Goal: Information Seeking & Learning: Learn about a topic

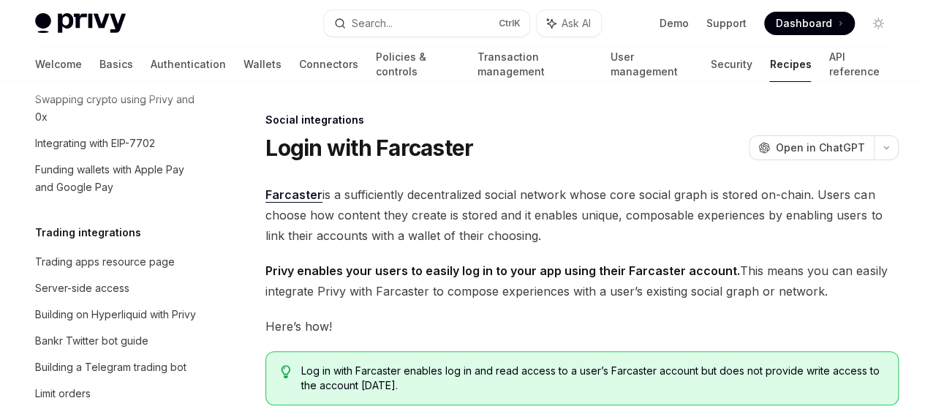
scroll to position [1490, 0]
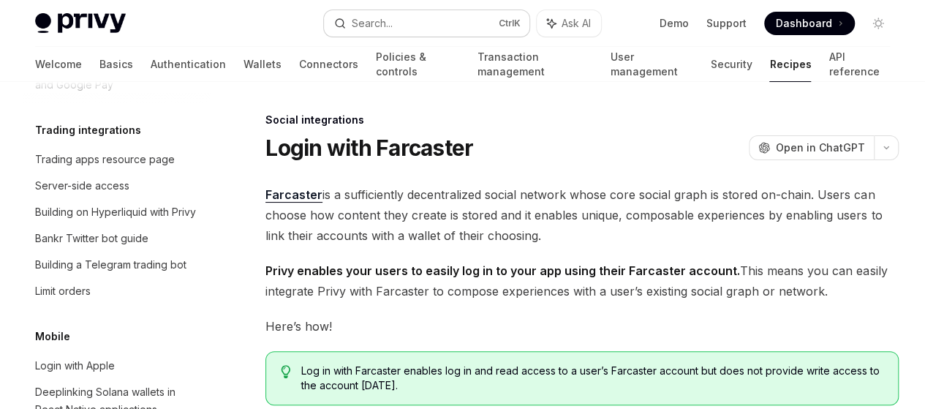
click at [355, 34] on button "Search... Ctrl K" at bounding box center [426, 23] width 205 height 26
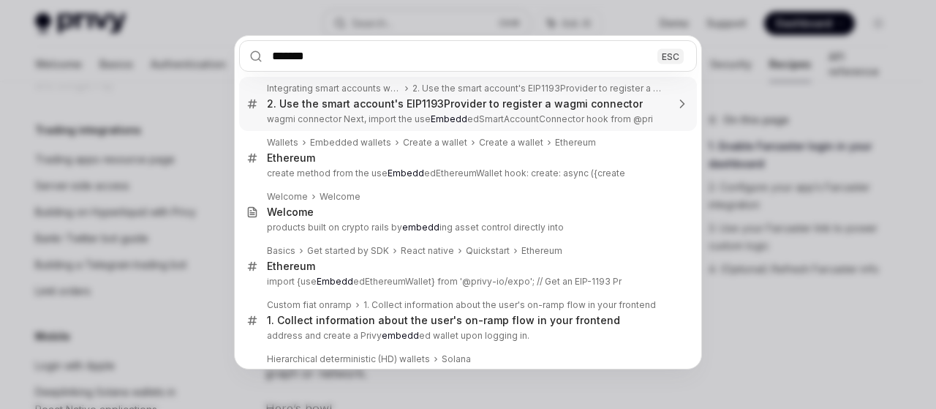
type input "********"
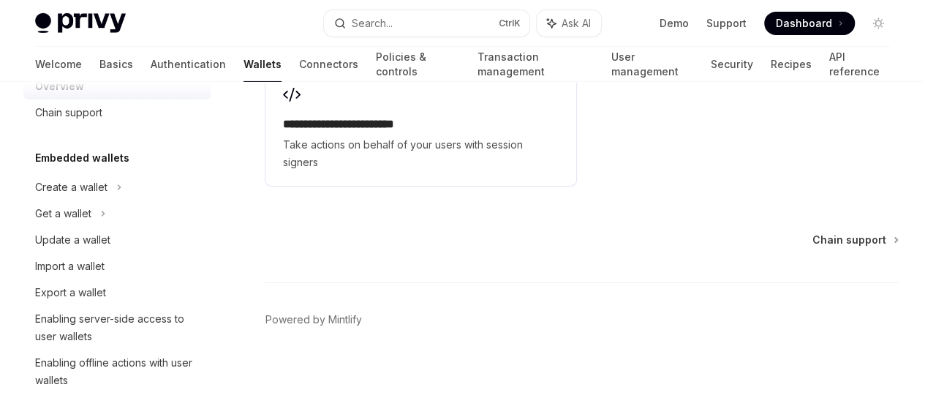
scroll to position [2877, 0]
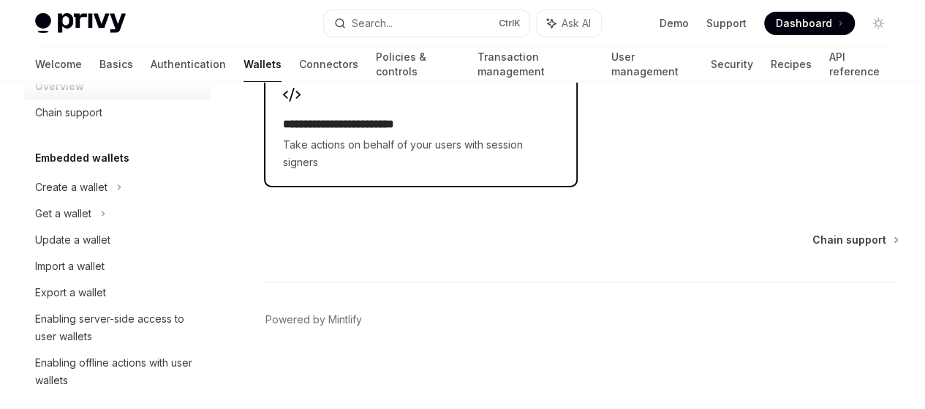
click at [344, 133] on h2 "**********" at bounding box center [356, 125] width 147 height 18
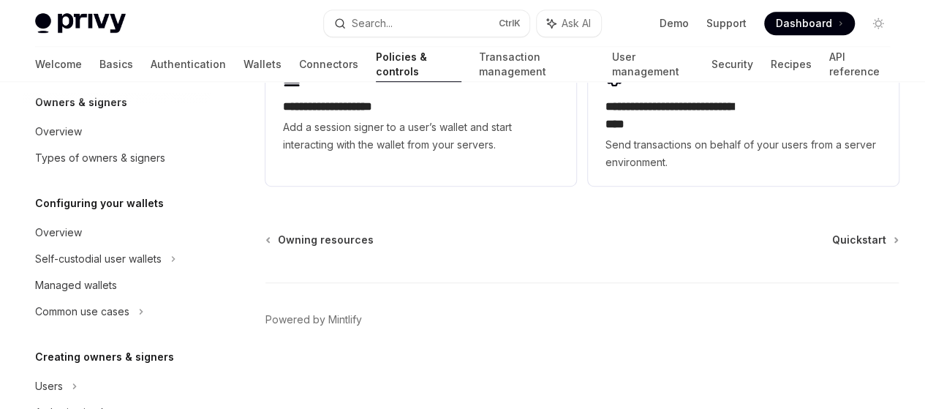
scroll to position [64, 0]
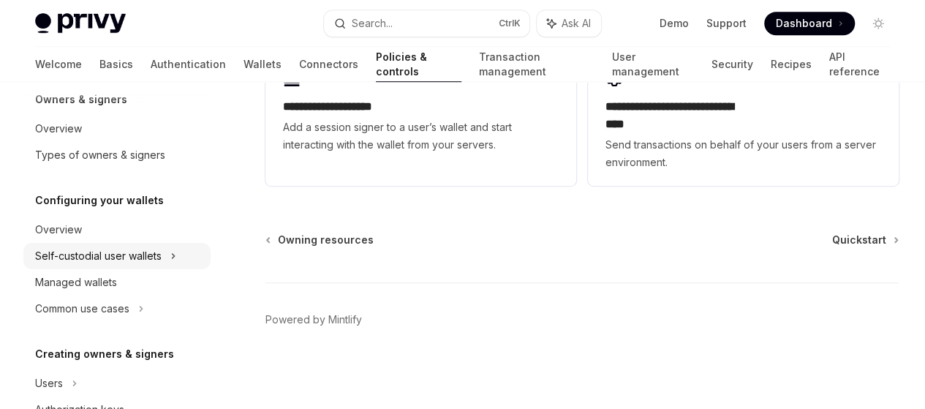
click at [164, 257] on div "Self-custodial user wallets" at bounding box center [116, 256] width 187 height 26
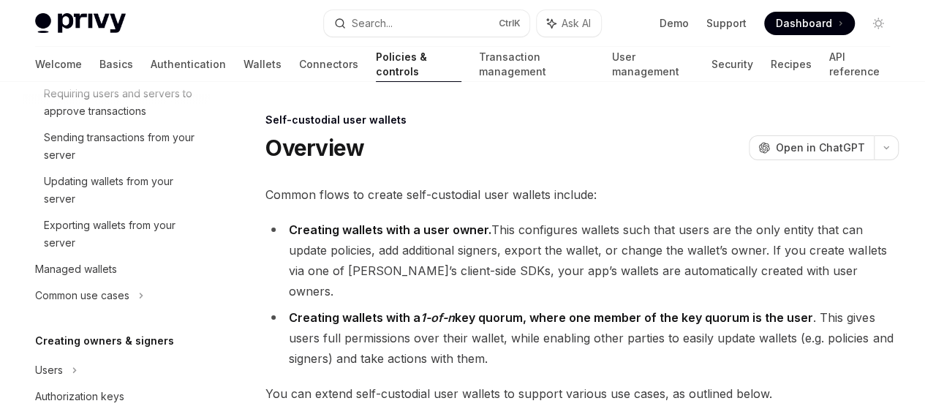
scroll to position [306, 0]
click at [135, 282] on div "Common use cases" at bounding box center [116, 295] width 187 height 26
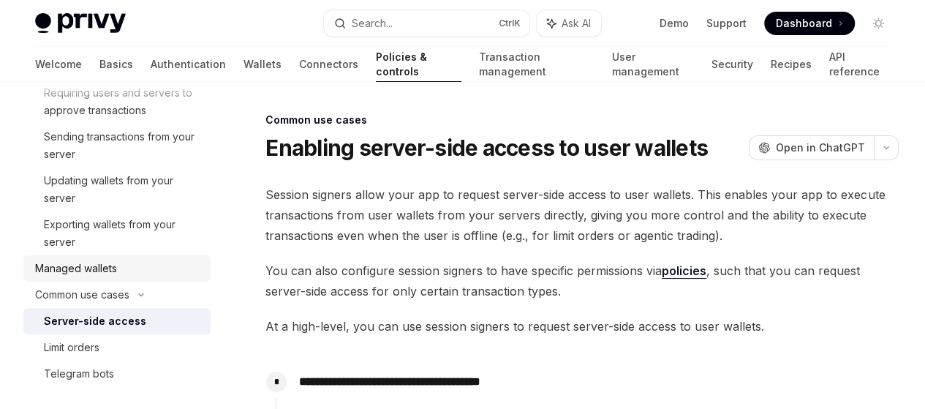
click at [137, 277] on link "Managed wallets" at bounding box center [116, 268] width 187 height 26
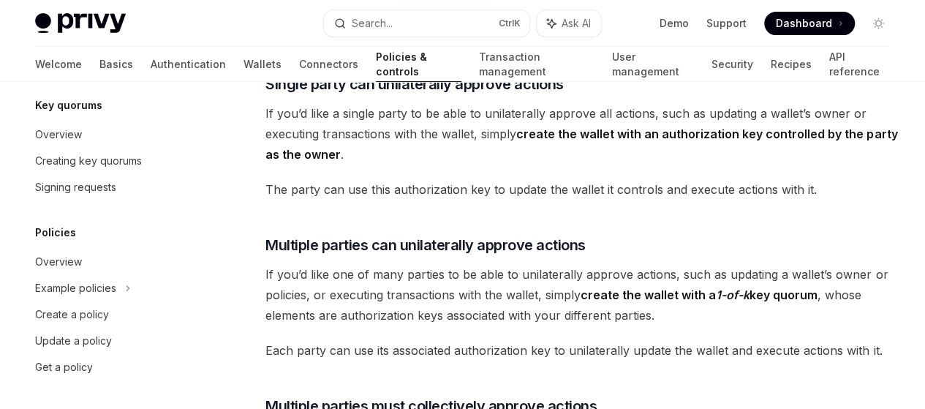
scroll to position [197, 0]
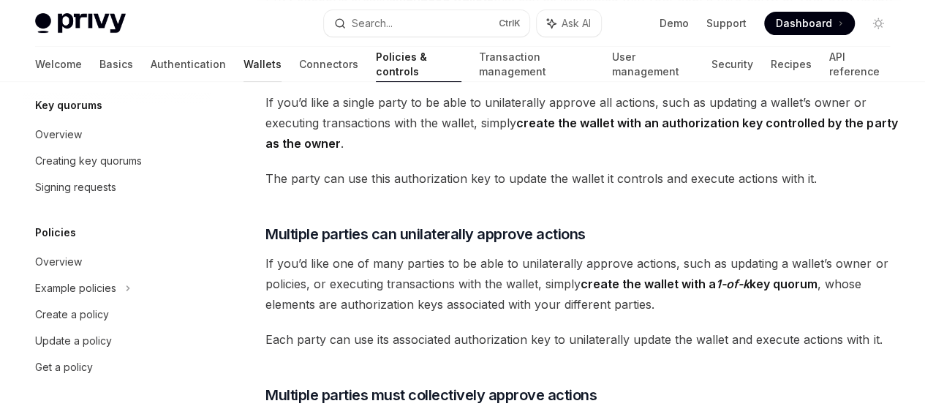
click at [243, 61] on link "Wallets" at bounding box center [262, 64] width 38 height 35
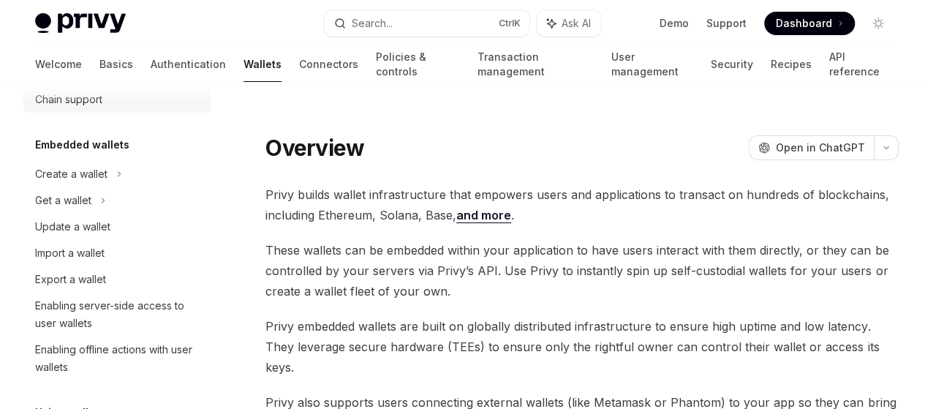
scroll to position [58, 0]
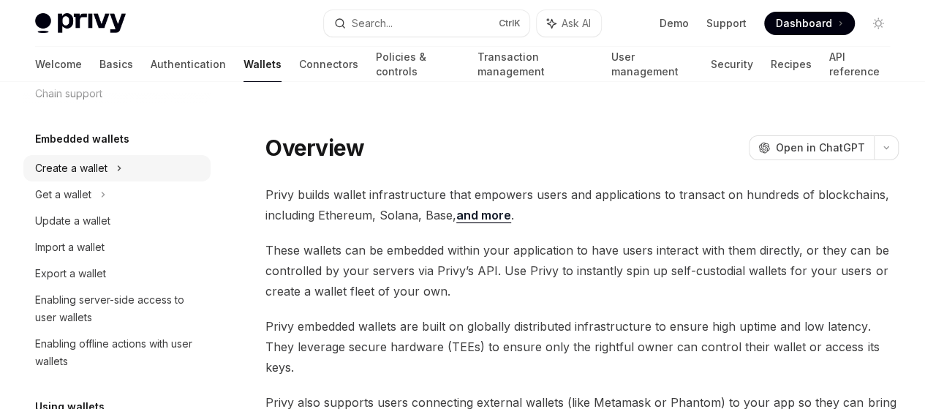
click at [113, 167] on div "Create a wallet" at bounding box center [116, 168] width 187 height 26
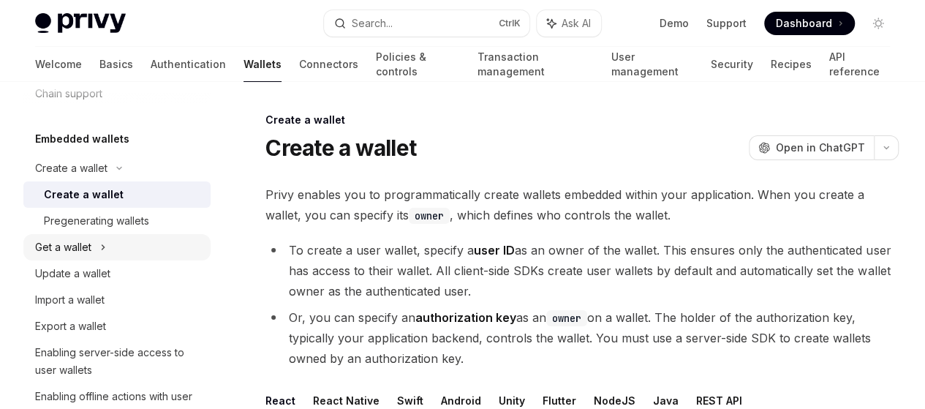
click at [124, 259] on div "Get a wallet" at bounding box center [116, 247] width 187 height 26
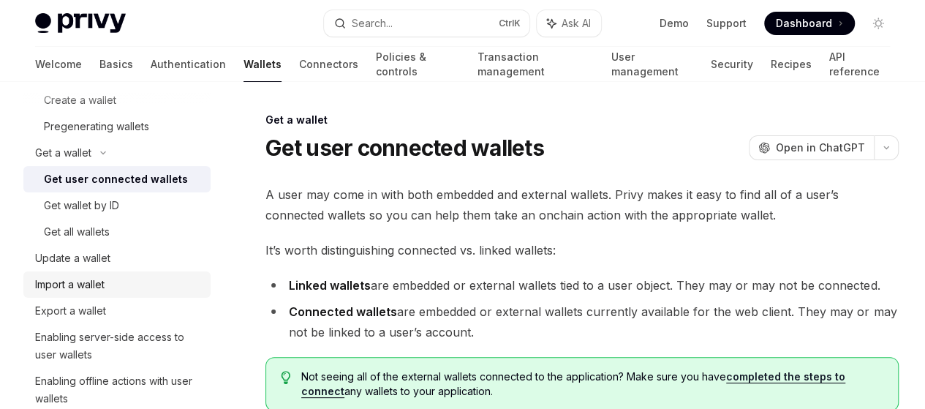
scroll to position [154, 0]
click at [146, 263] on div "Update a wallet" at bounding box center [118, 257] width 167 height 18
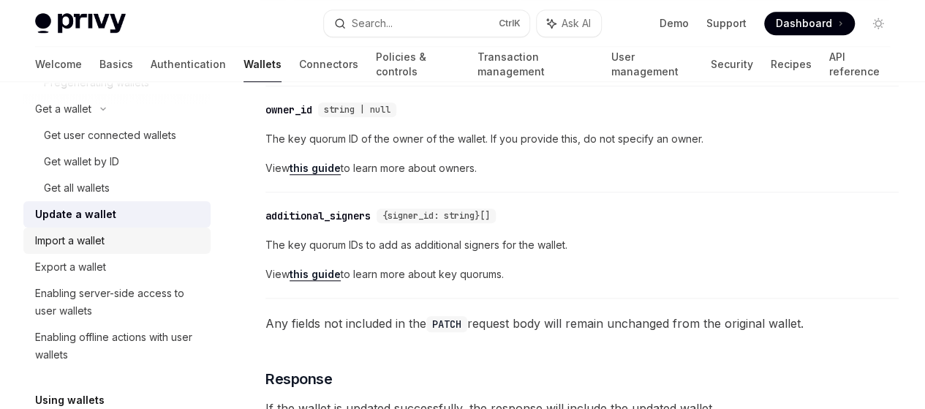
scroll to position [632, 0]
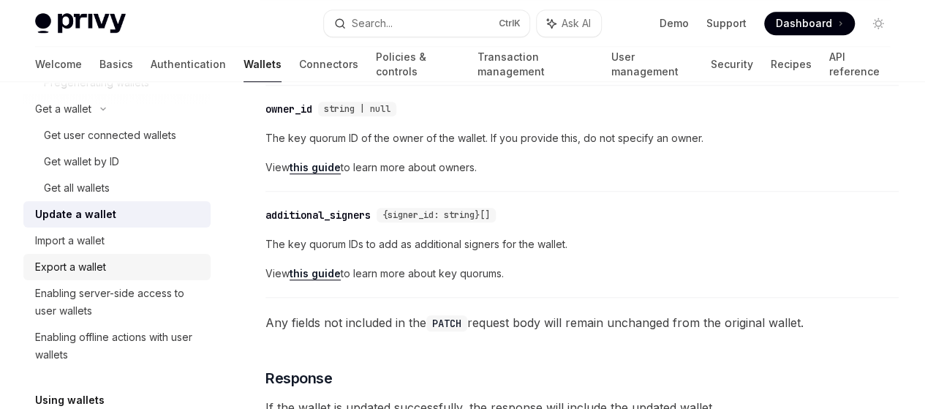
click at [140, 266] on div "Export a wallet" at bounding box center [118, 267] width 167 height 18
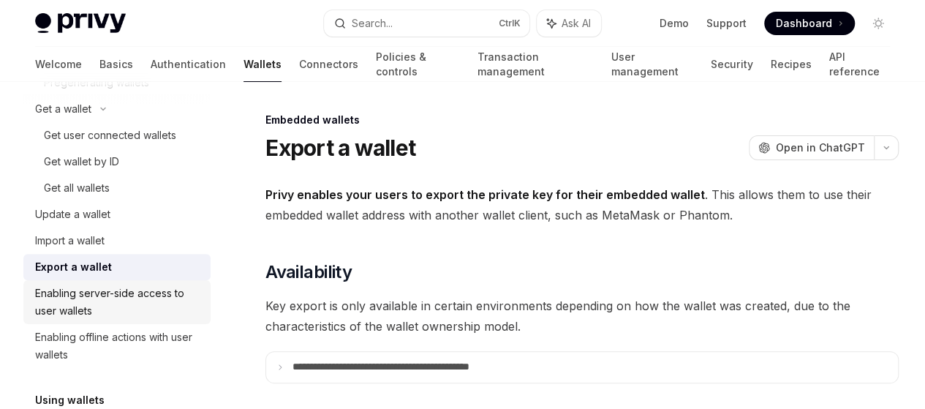
click at [140, 306] on div "Enabling server-side access to user wallets" at bounding box center [118, 301] width 167 height 35
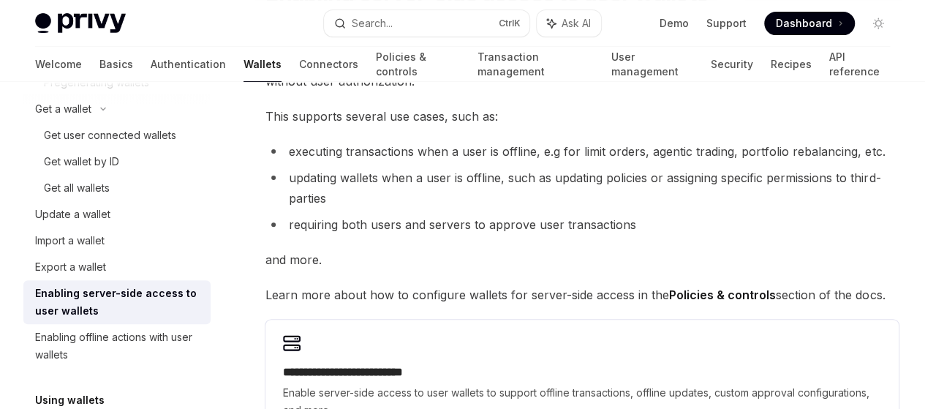
scroll to position [156, 0]
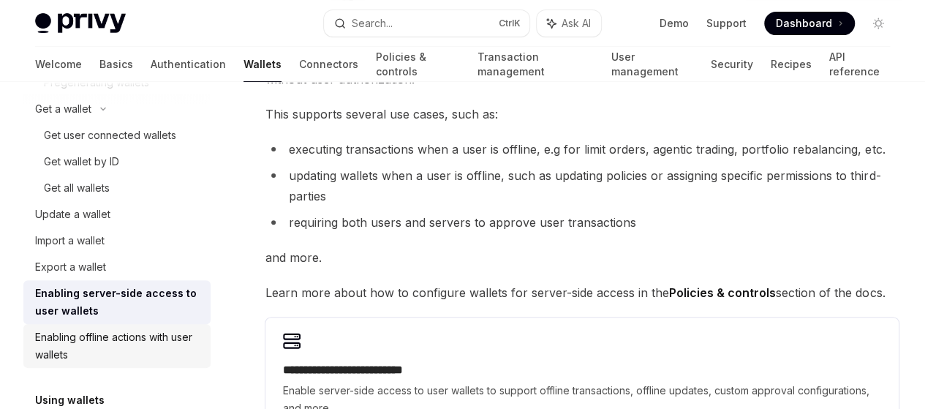
click at [122, 350] on div "Enabling offline actions with user wallets" at bounding box center [118, 345] width 167 height 35
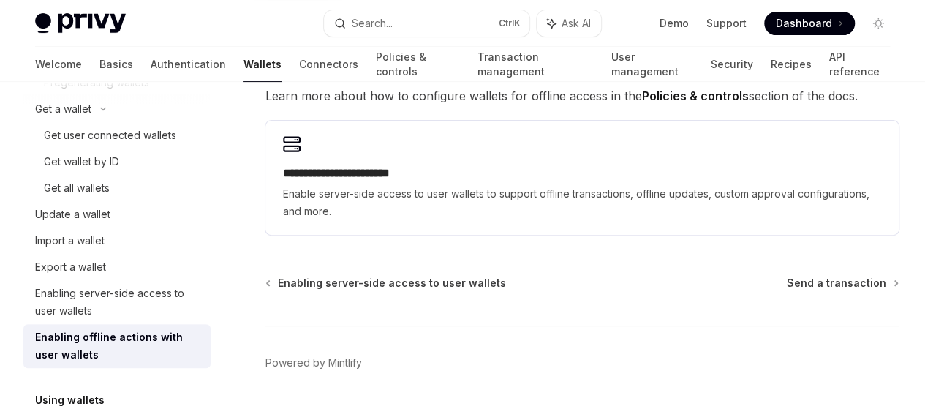
scroll to position [259, 0]
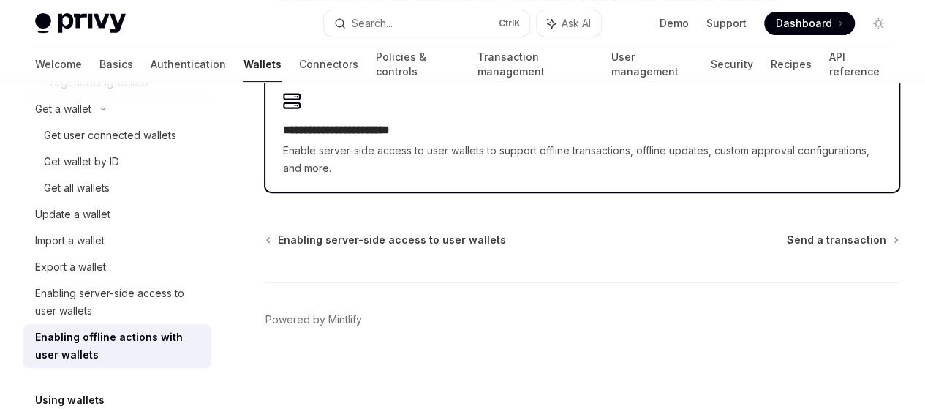
click at [333, 177] on span "Enable server-side access to user wallets to support offline transactions, offl…" at bounding box center [582, 159] width 598 height 35
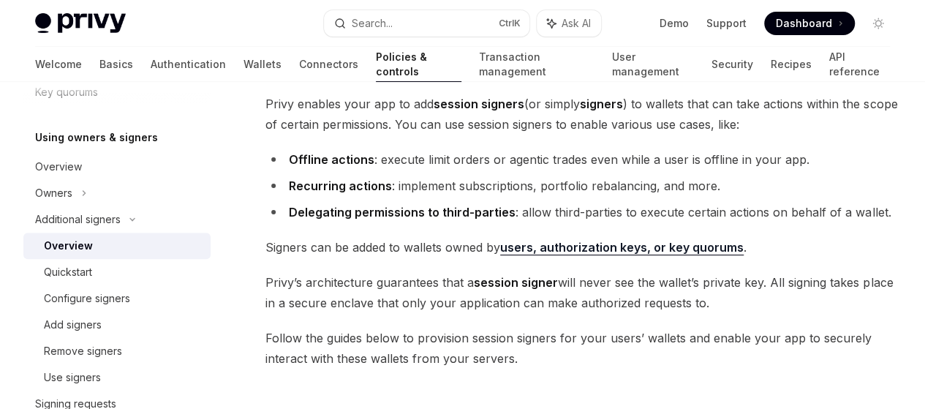
scroll to position [140, 0]
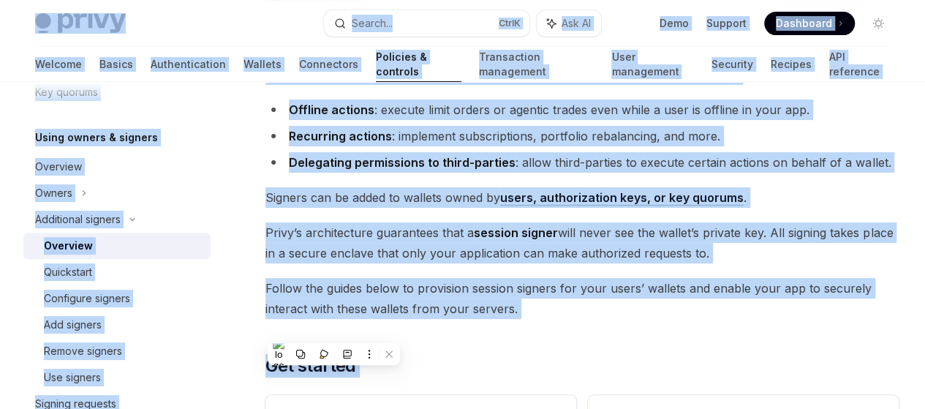
copy div "Privy Docs home page Search... Ctrl K Ask AI Demo Support Dashboard Dashboard S…"
click at [589, 146] on li "Recurring actions : implement subscriptions, portfolio rebalancing, and more." at bounding box center [581, 136] width 633 height 20
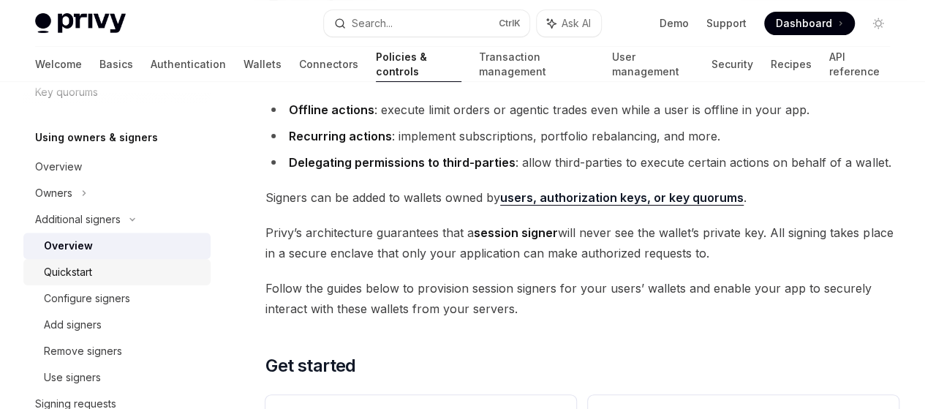
click at [117, 279] on div "Quickstart" at bounding box center [123, 272] width 158 height 18
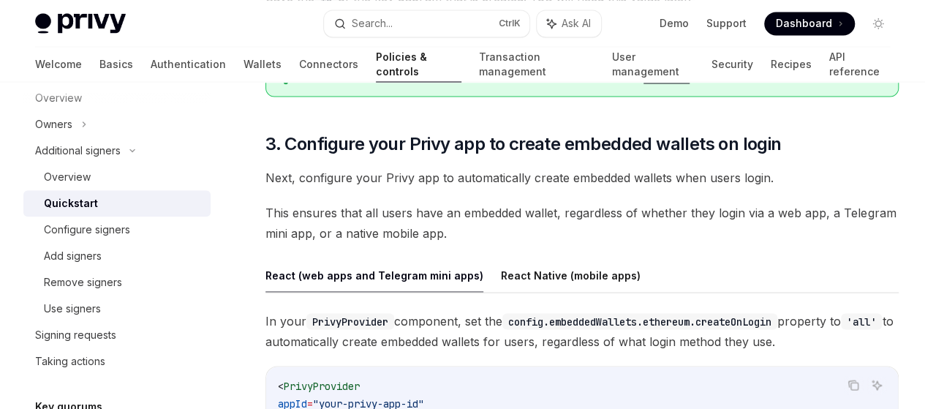
scroll to position [1278, 0]
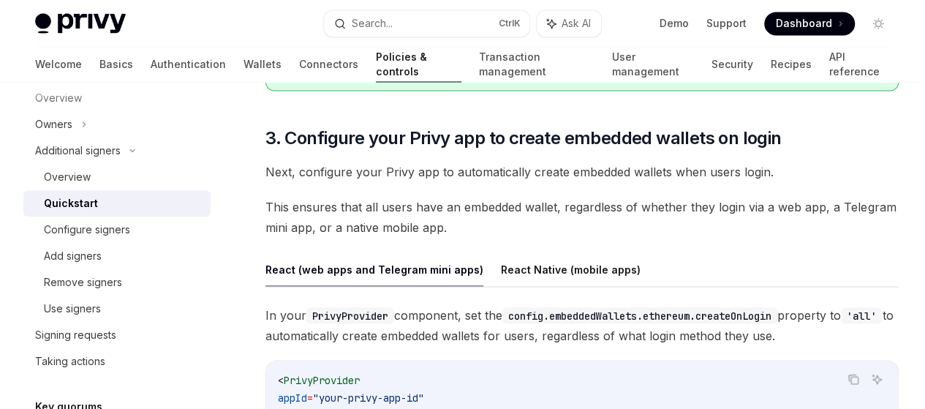
click at [0, 0] on link "3. Configure your Privy app to create embedded wallets on login" at bounding box center [0, 0] width 0 height 0
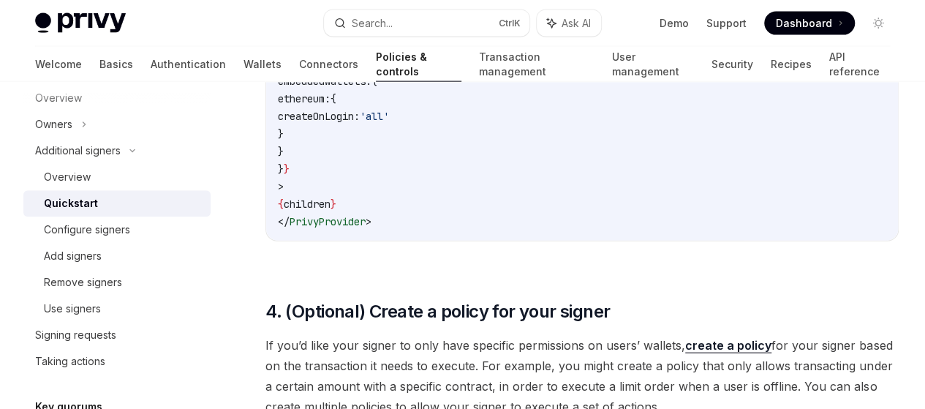
scroll to position [1656, 0]
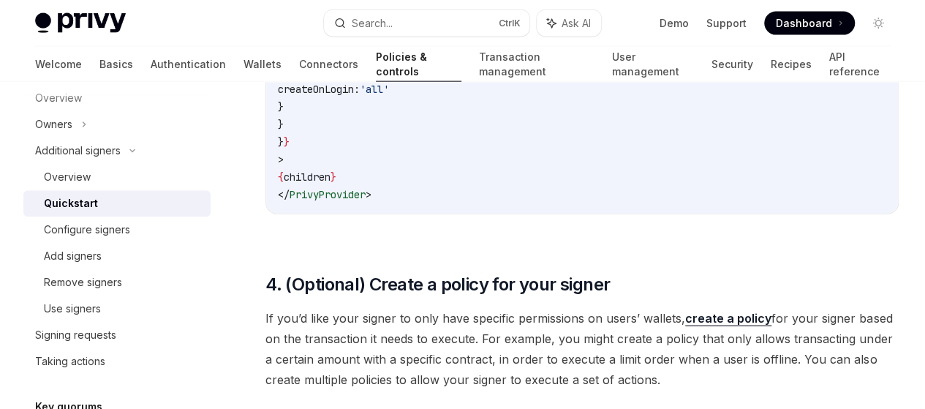
click at [0, 0] on link "5. Add a session signer to the user’s wallet" at bounding box center [0, 0] width 0 height 0
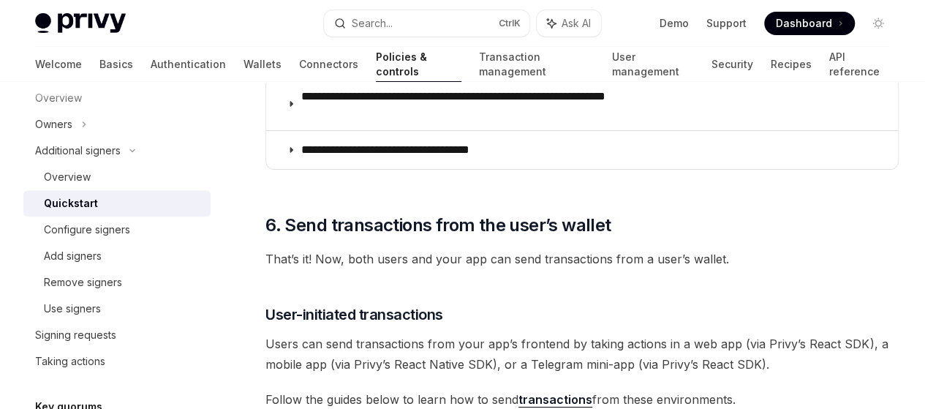
scroll to position [2643, 0]
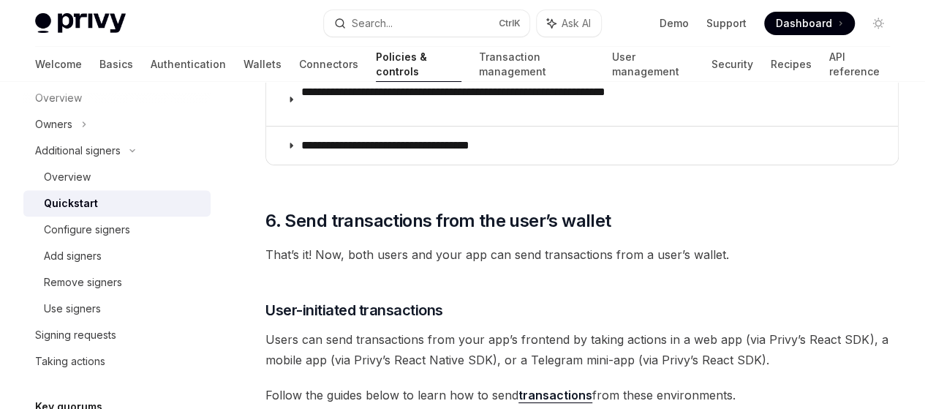
scroll to position [82, 0]
click at [0, 0] on link "Ethereum" at bounding box center [0, 0] width 0 height 0
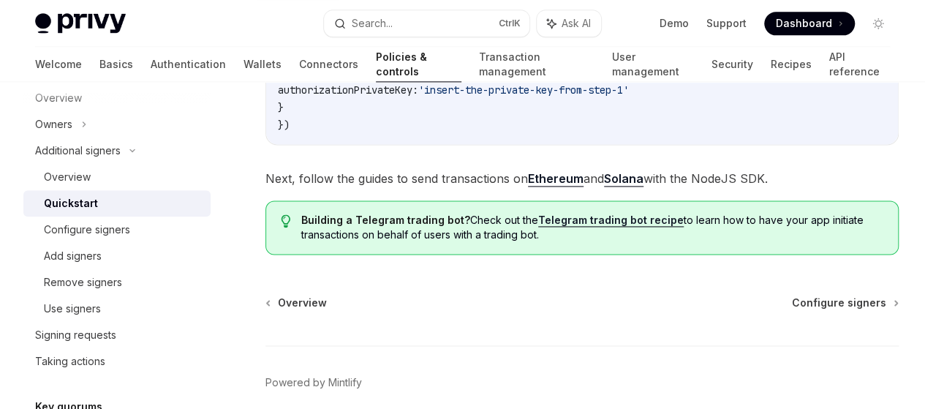
scroll to position [3750, 0]
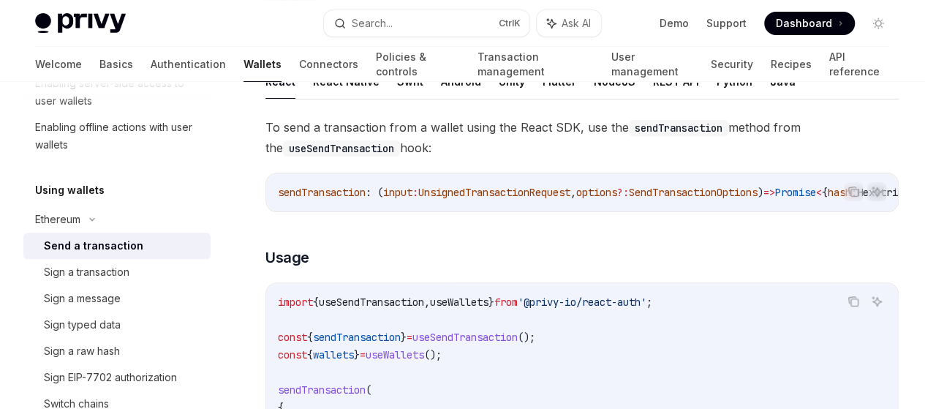
scroll to position [151, 0]
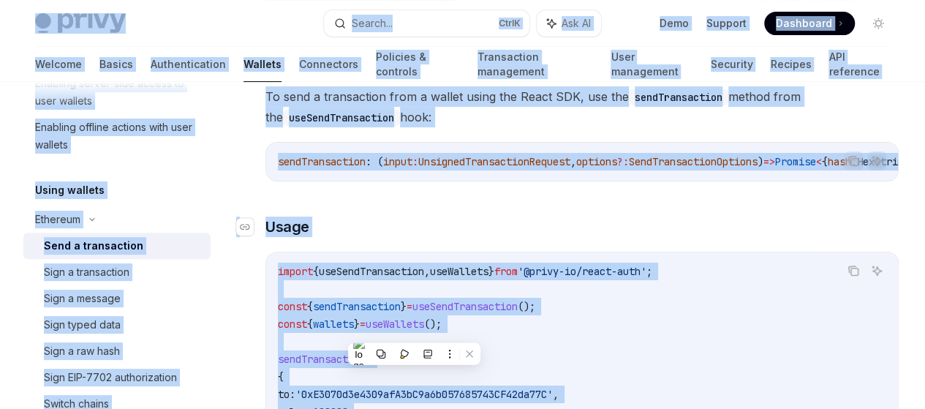
click at [453, 236] on h3 "​ Usage" at bounding box center [581, 226] width 633 height 20
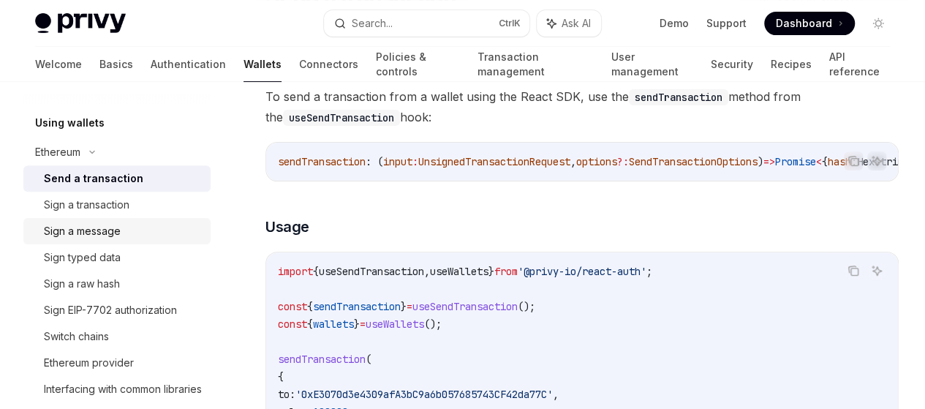
scroll to position [345, 0]
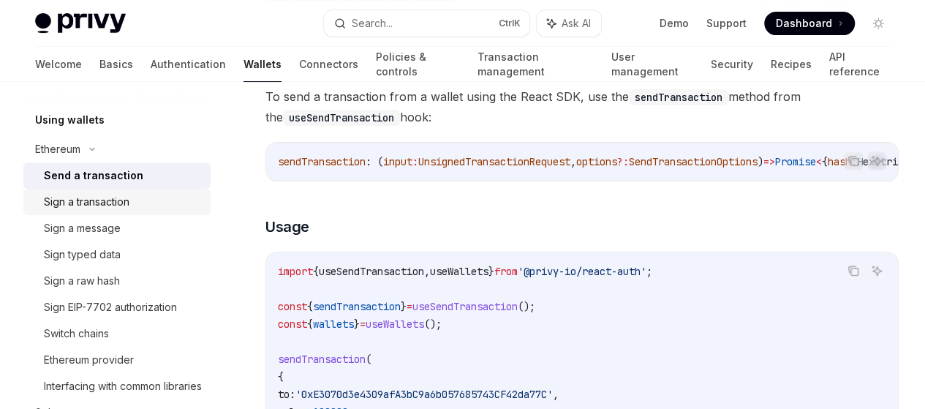
click at [127, 211] on link "Sign a transaction" at bounding box center [116, 202] width 187 height 26
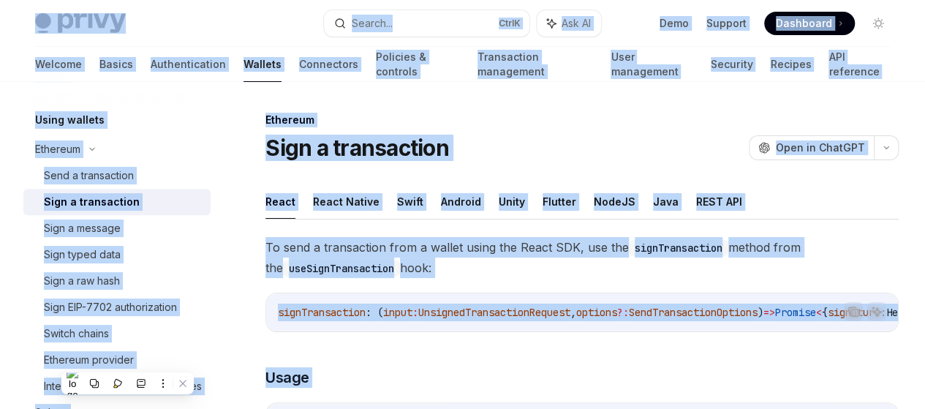
click at [0, 0] on div "On this page Usage Parameters Returns" at bounding box center [0, 0] width 0 height 0
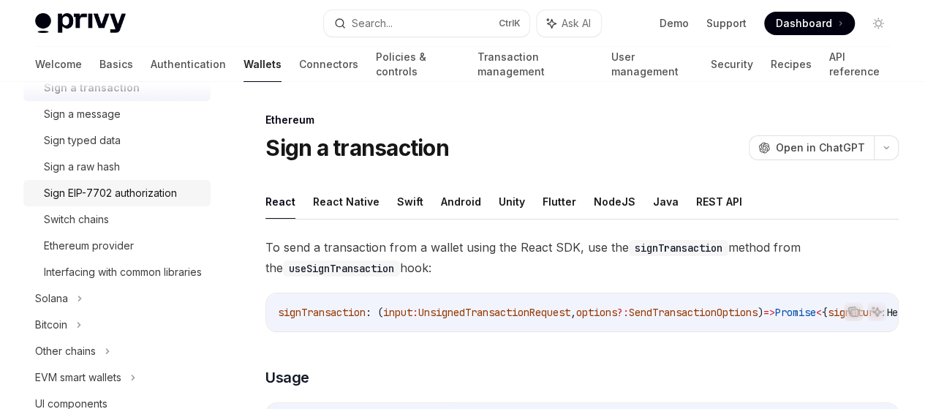
scroll to position [461, 0]
click at [149, 139] on div "Sign typed data" at bounding box center [123, 139] width 158 height 18
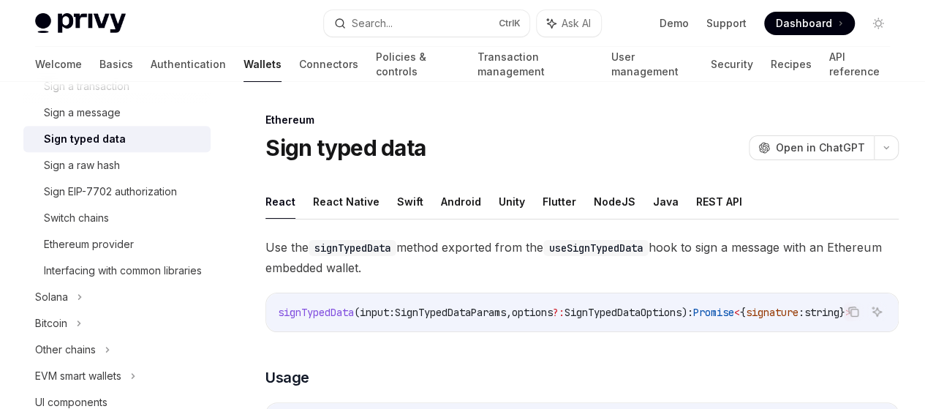
click at [165, 105] on div at bounding box center [116, 93] width 187 height 23
click at [171, 118] on div "Sign a message" at bounding box center [123, 113] width 158 height 18
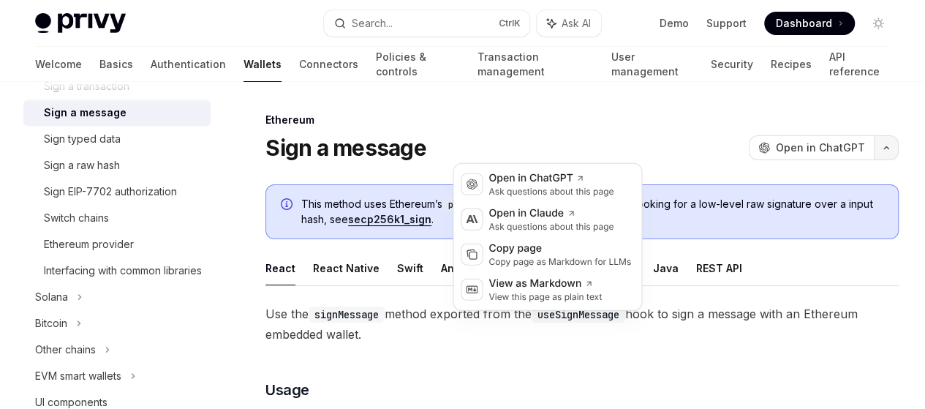
click at [874, 149] on button "button" at bounding box center [886, 147] width 25 height 25
click at [573, 242] on div "Copy page" at bounding box center [559, 248] width 143 height 15
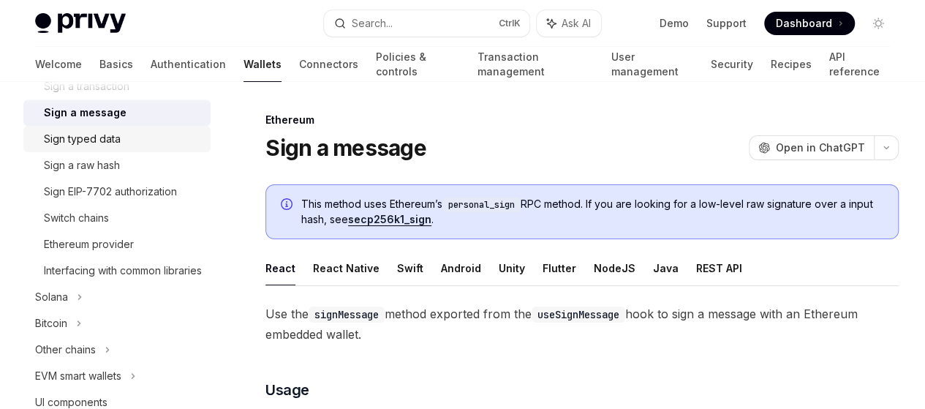
click at [107, 144] on div "Sign typed data" at bounding box center [82, 139] width 77 height 18
type textarea "*"
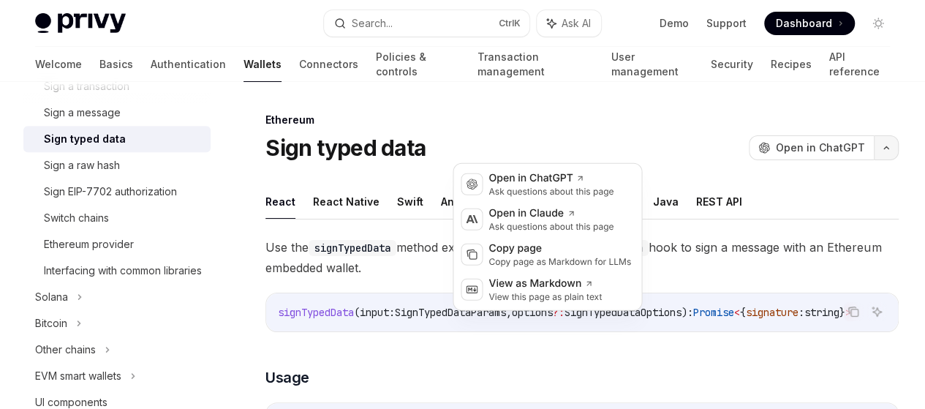
click at [874, 142] on button "button" at bounding box center [886, 147] width 25 height 25
click at [569, 249] on div "Copy page" at bounding box center [559, 248] width 143 height 15
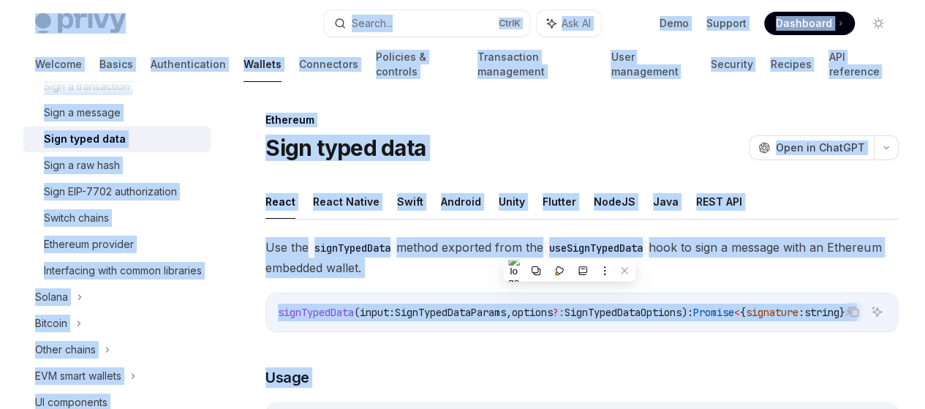
copy div "Privy Docs home page Search... Ctrl K Ask AI Demo Support Dashboard Dashboard S…"
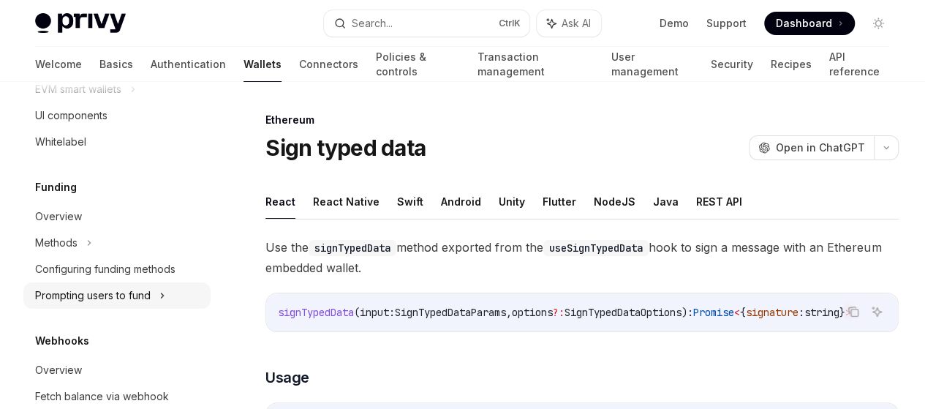
click at [159, 76] on div "Prompting users to fund" at bounding box center [116, 63] width 187 height 26
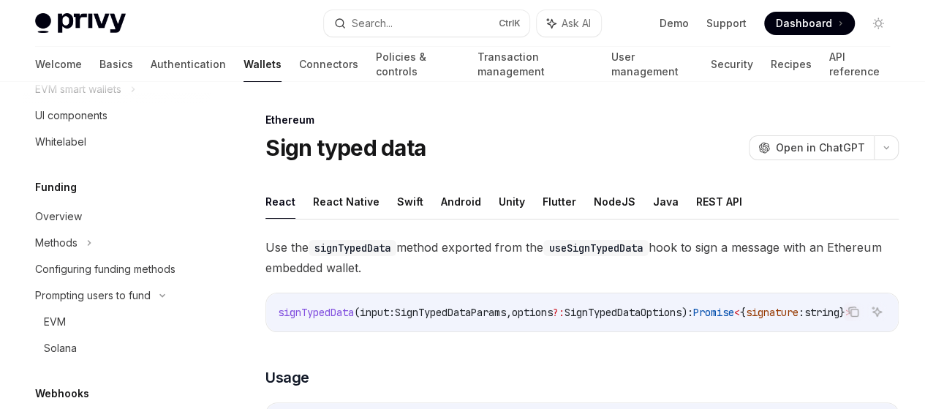
type textarea "*"
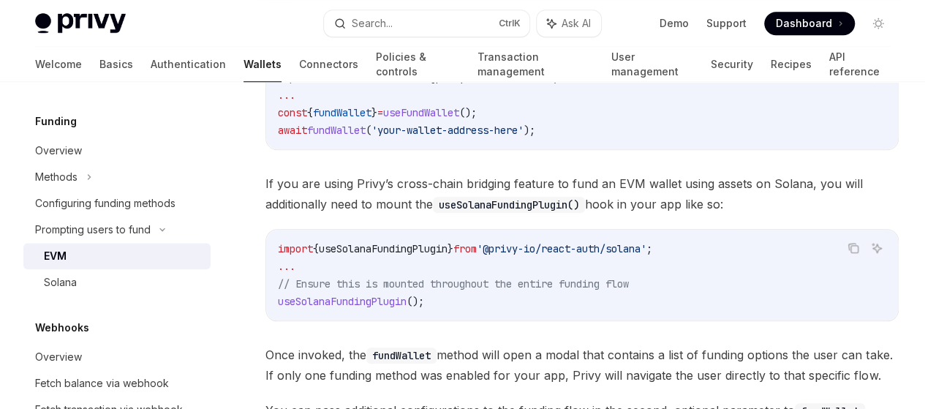
scroll to position [849, 0]
